Goal: Task Accomplishment & Management: Use online tool/utility

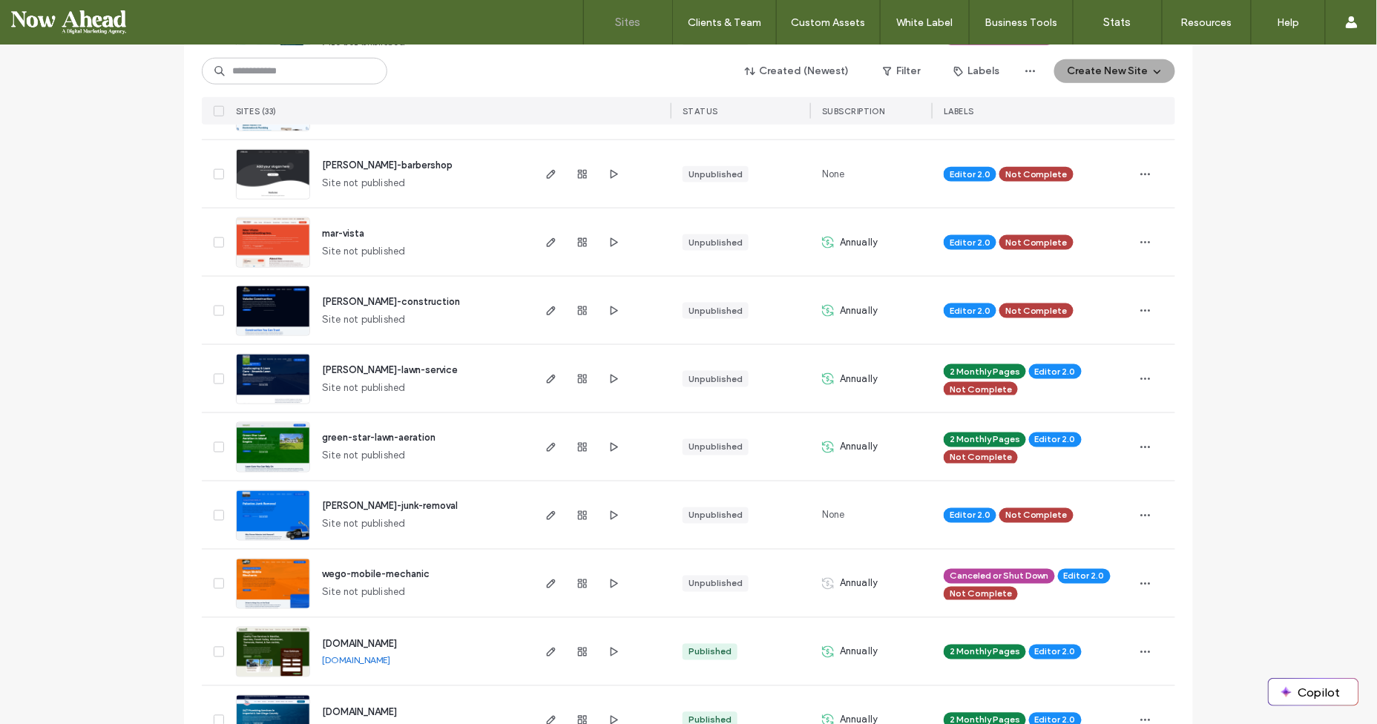
scroll to position [804, 0]
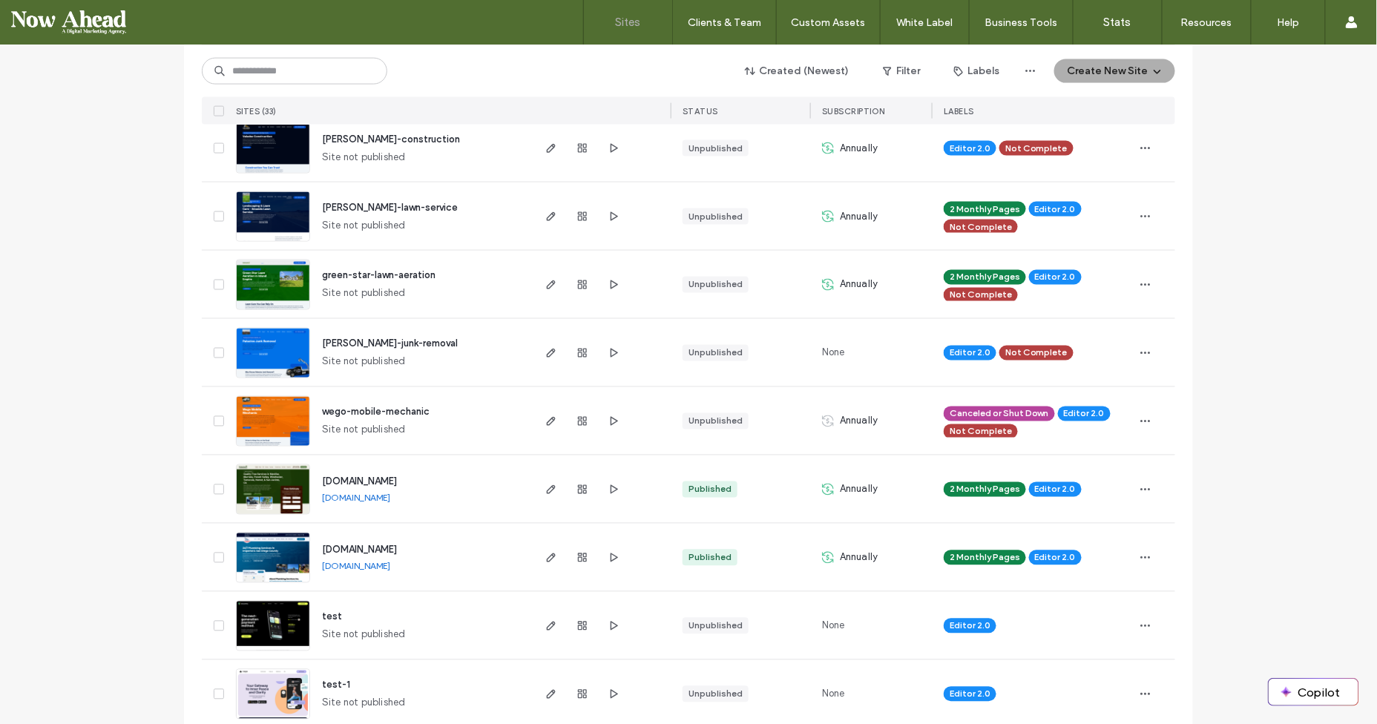
click at [274, 554] on img at bounding box center [273, 583] width 73 height 101
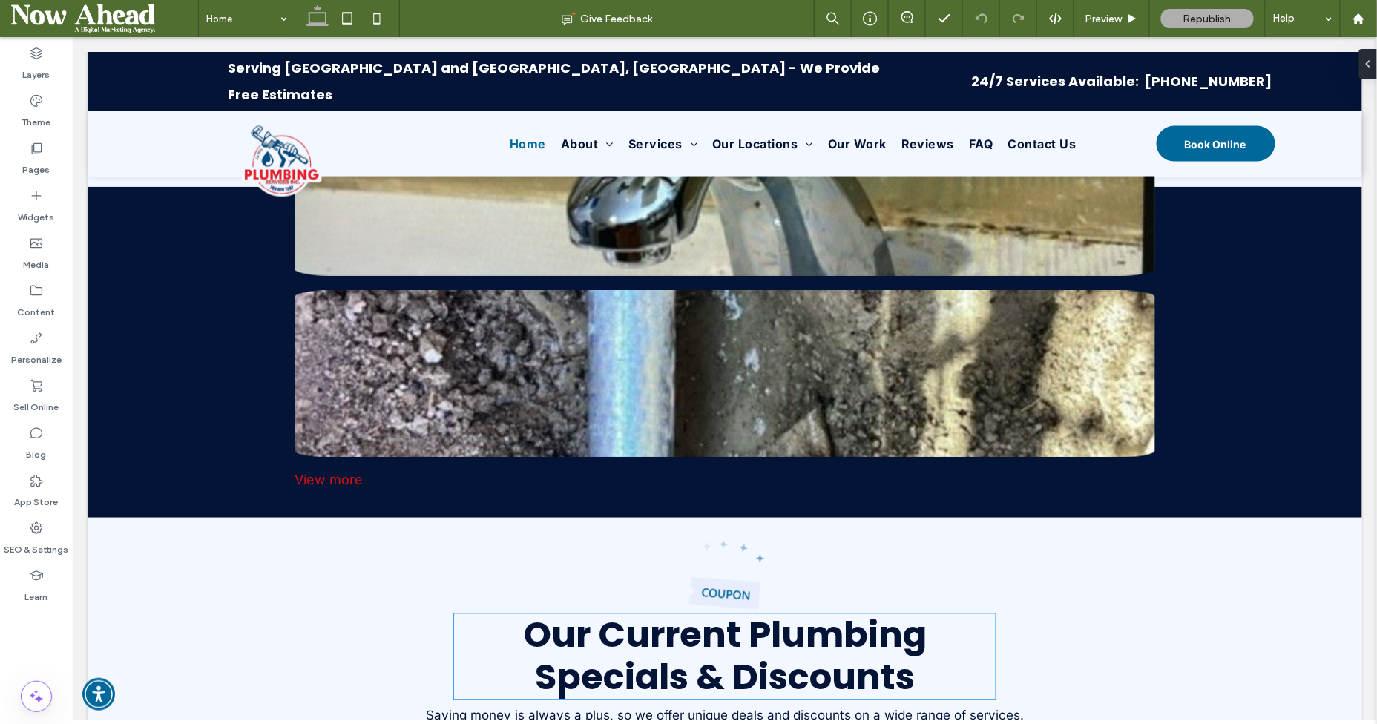
scroll to position [2890, 0]
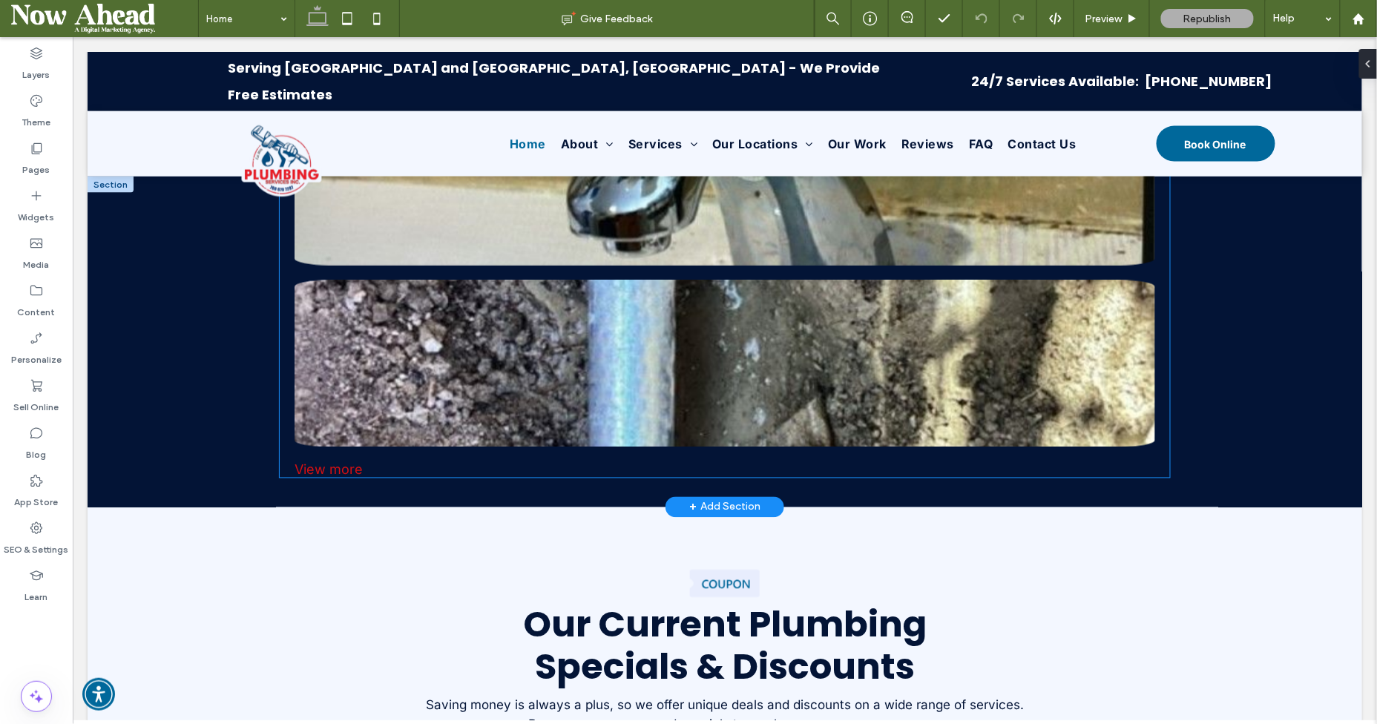
click at [759, 280] on link at bounding box center [724, 363] width 861 height 167
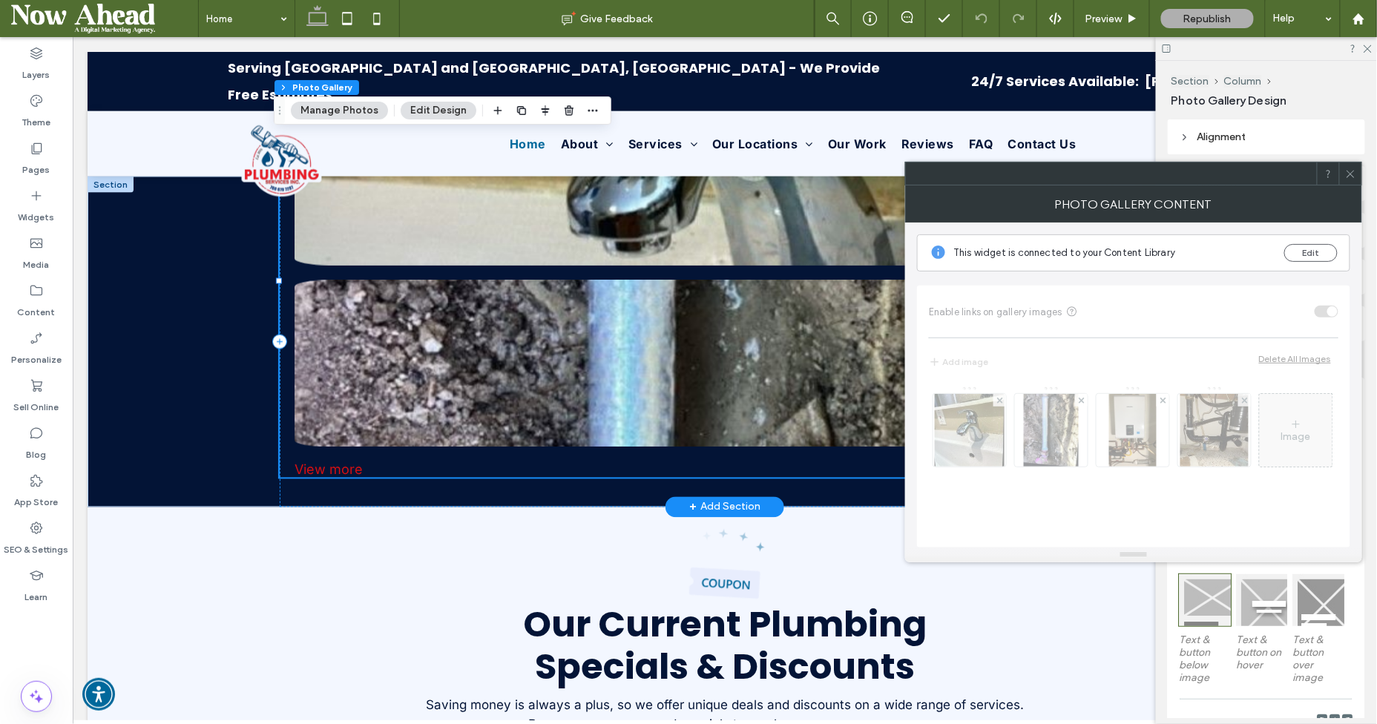
click at [759, 280] on link at bounding box center [724, 363] width 861 height 167
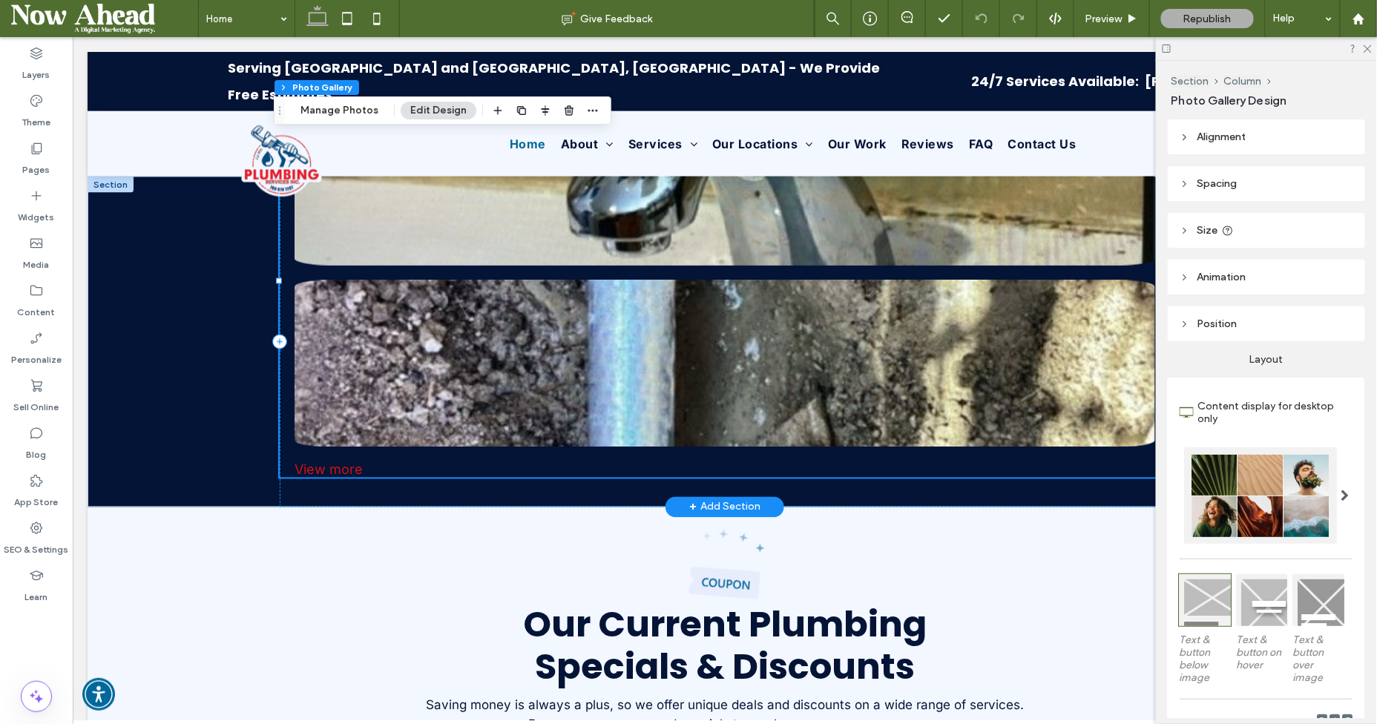
click at [1269, 236] on header "Size" at bounding box center [1266, 230] width 197 height 35
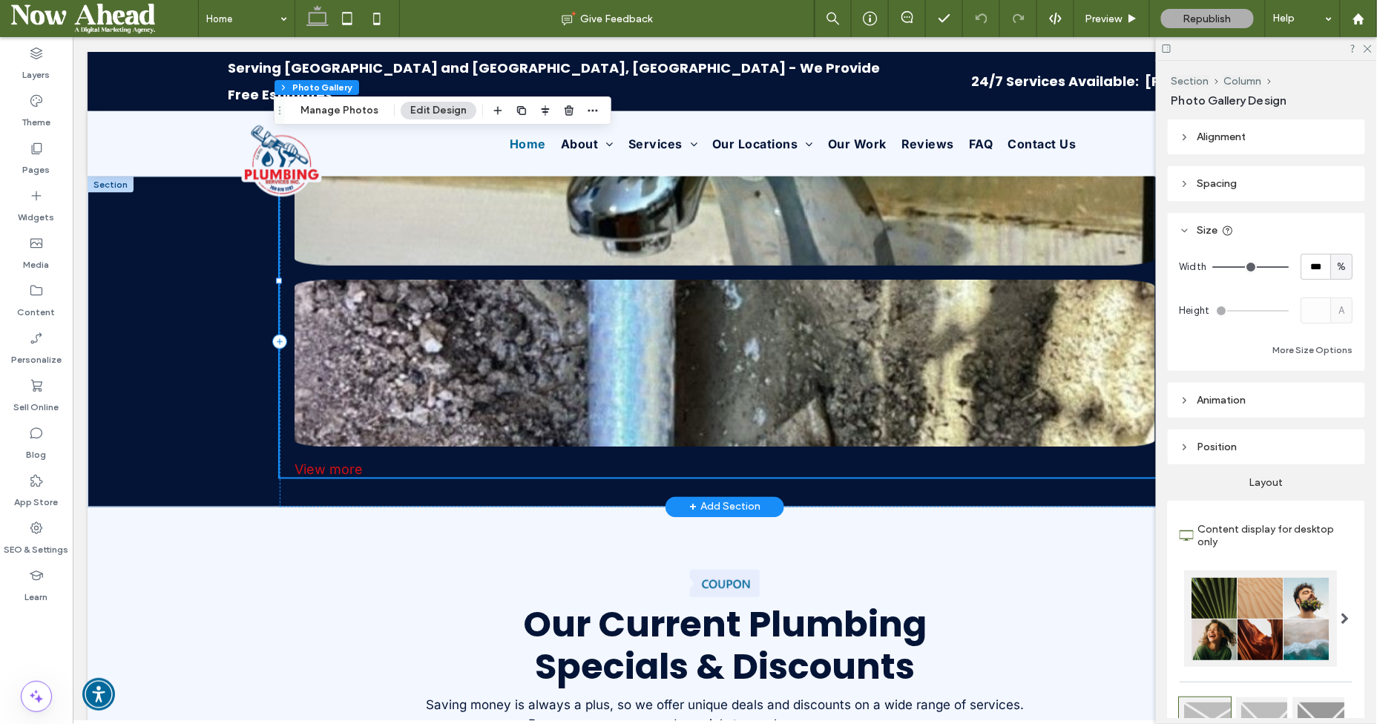
click at [1281, 200] on header "Spacing" at bounding box center [1266, 183] width 197 height 35
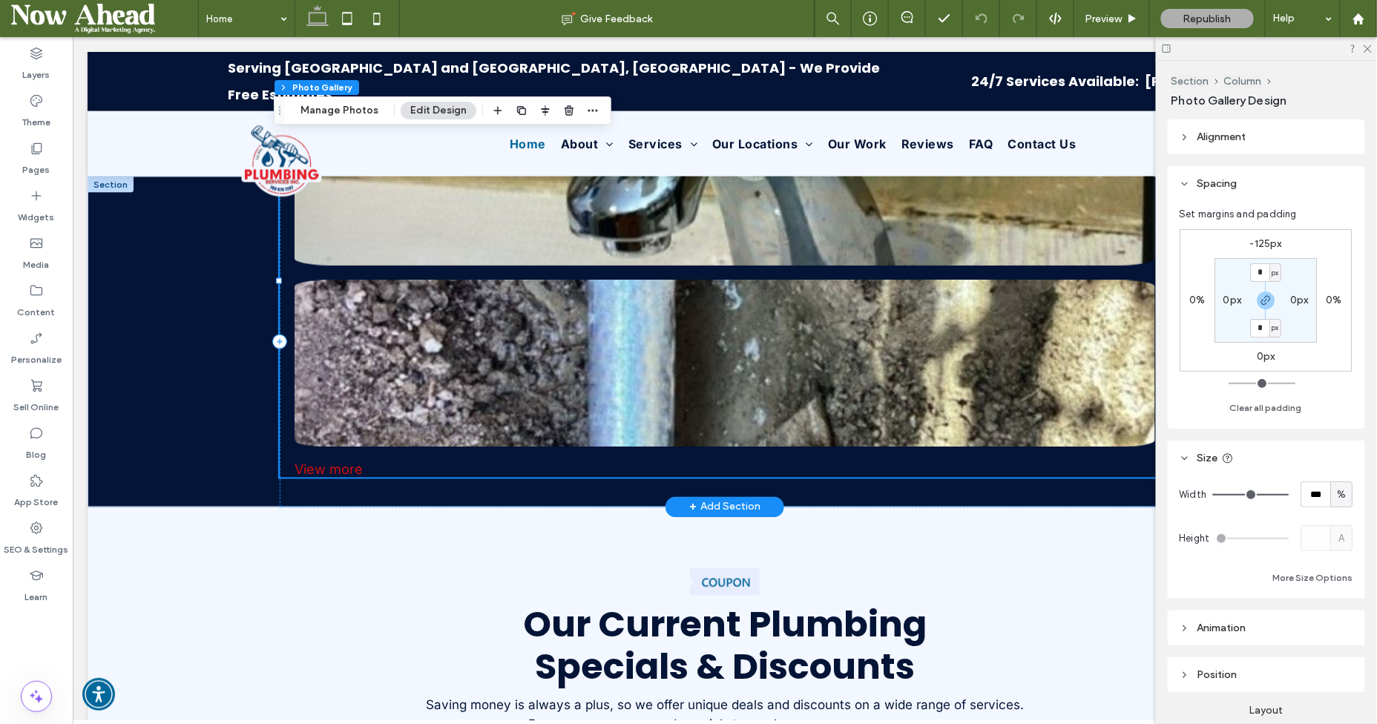
click at [1254, 614] on header "Animation" at bounding box center [1266, 628] width 197 height 35
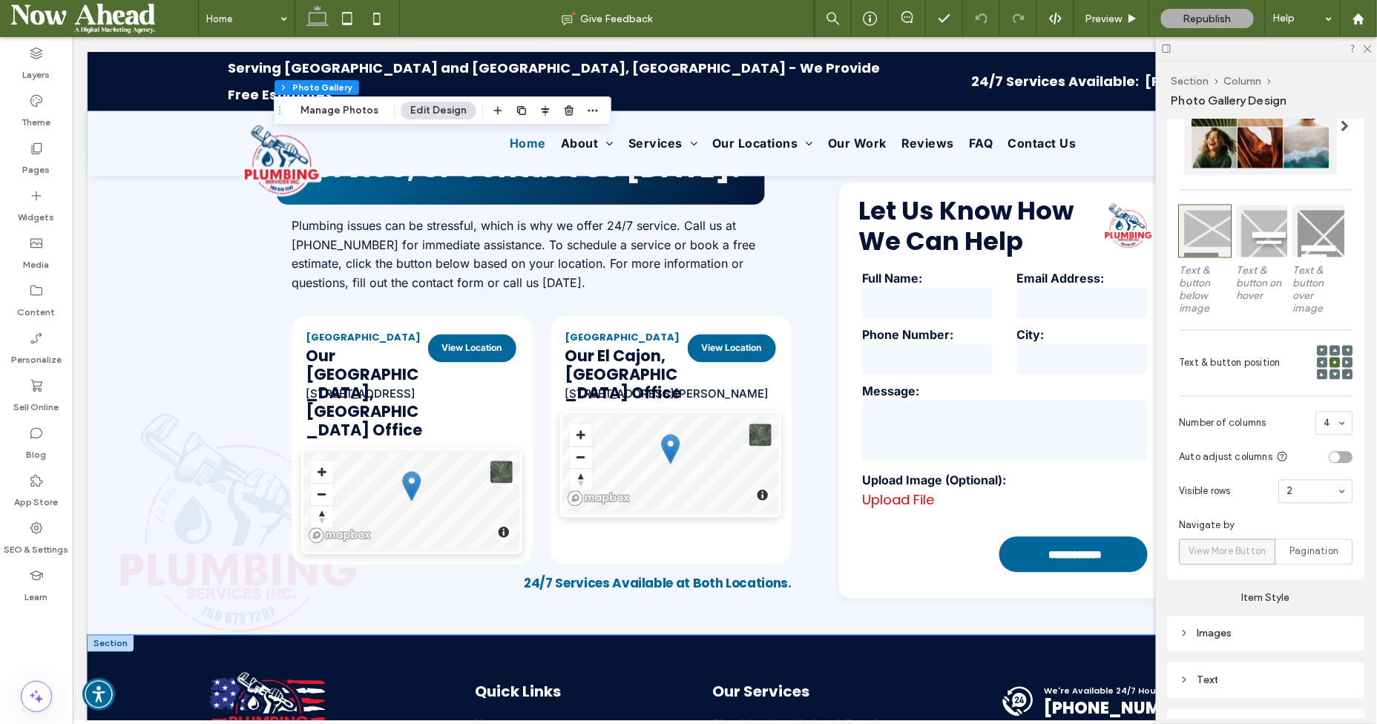
scroll to position [5265, 0]
